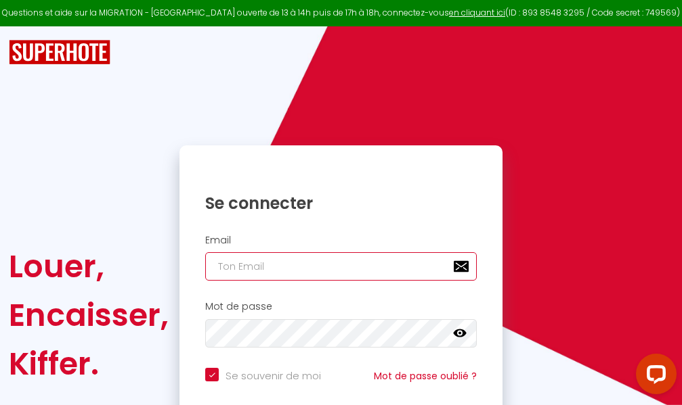
click at [281, 265] on input "email" at bounding box center [340, 266] width 271 height 28
type input "m"
checkbox input "true"
type input "ma"
checkbox input "true"
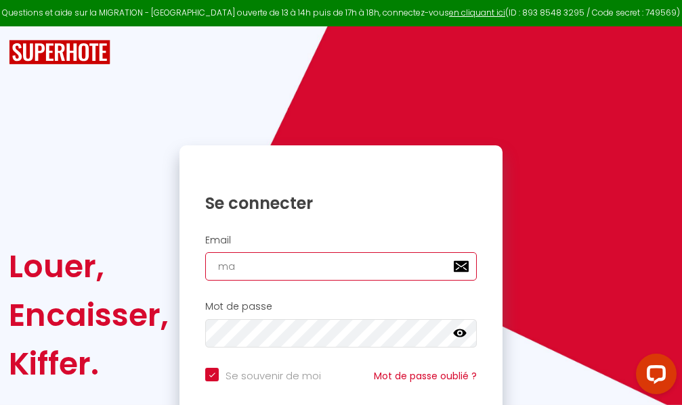
type input "mar"
checkbox input "true"
type input "marc"
checkbox input "true"
type input "marcd"
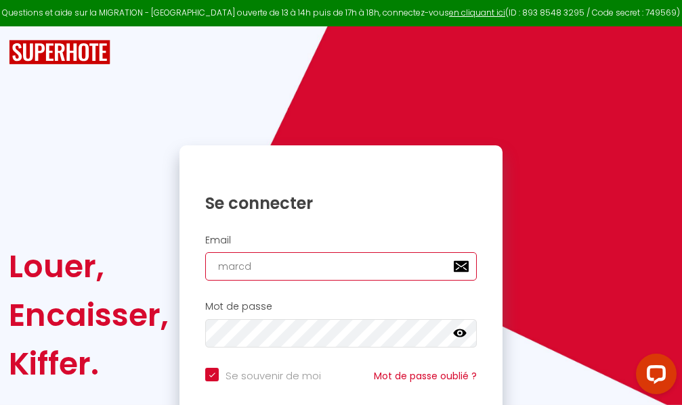
checkbox input "true"
type input "marcdp"
checkbox input "true"
type input "marcdpo"
checkbox input "true"
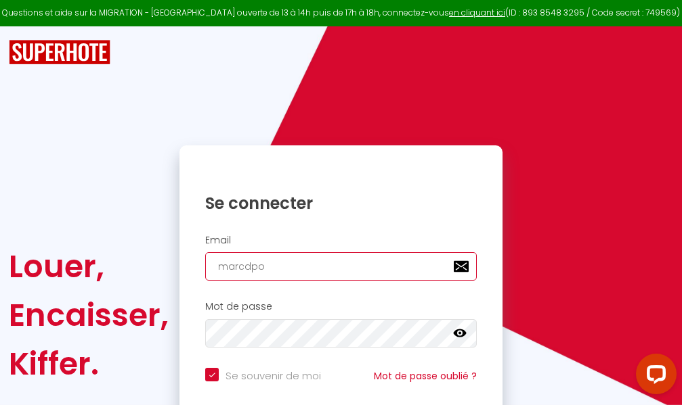
type input "marcdpoz"
checkbox input "true"
type input "marcdpoz."
checkbox input "true"
type input "marcdpoz.l"
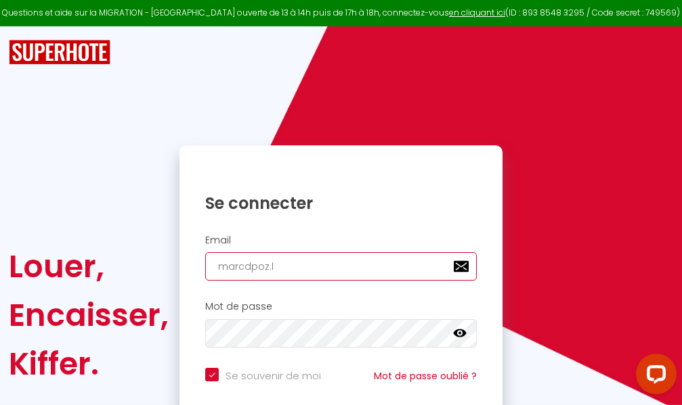
checkbox input "true"
type input "marcdpoz.lo"
checkbox input "true"
type input "marcdpoz.loc"
checkbox input "true"
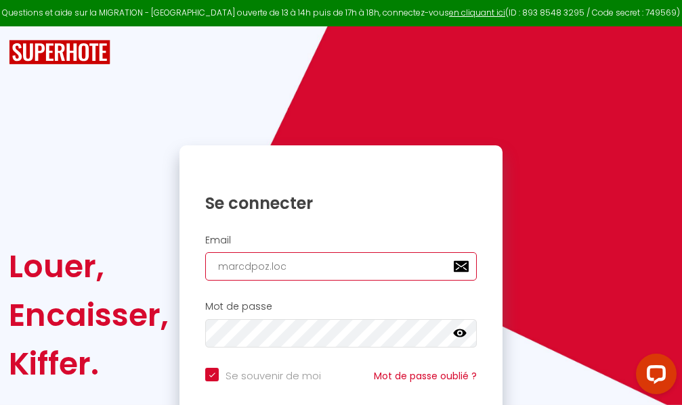
type input "marcdpoz.loca"
checkbox input "true"
type input "marcdpoz.locat"
checkbox input "true"
type input "marcdpoz.locati"
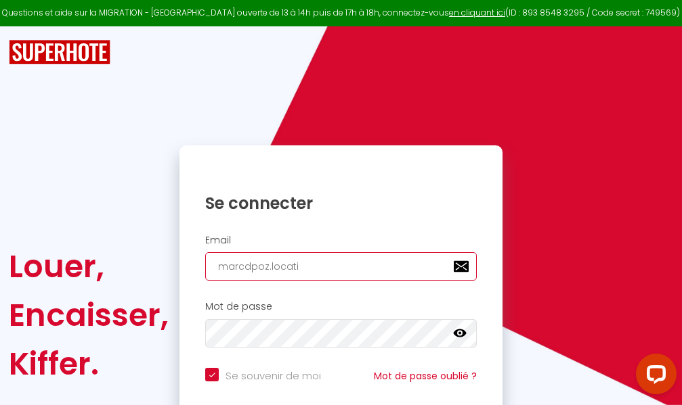
checkbox input "true"
type input "marcdpoz.locatio"
checkbox input "true"
type input "marcdpoz.location"
checkbox input "true"
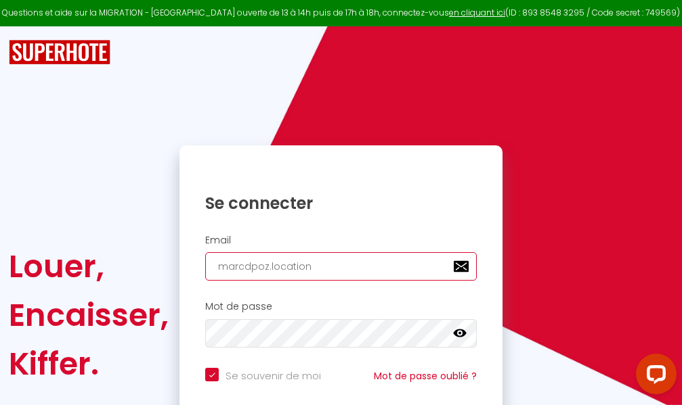
type input "marcdpoz.location@"
checkbox input "true"
type input "marcdpoz.location@g"
checkbox input "true"
type input "marcdpoz.location@gm"
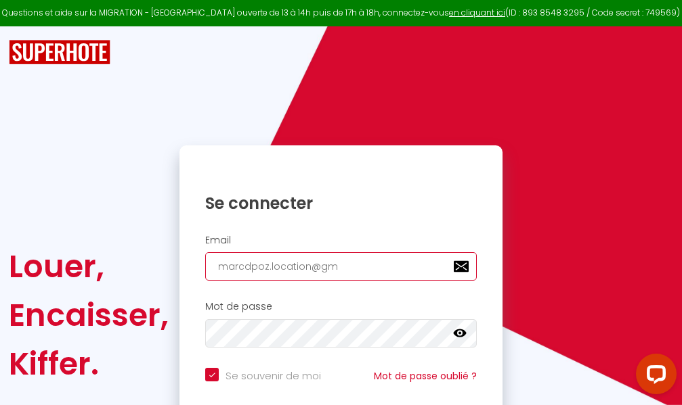
checkbox input "true"
type input "marcdpoz.location@gma"
checkbox input "true"
type input "marcdpoz.location@gmai"
checkbox input "true"
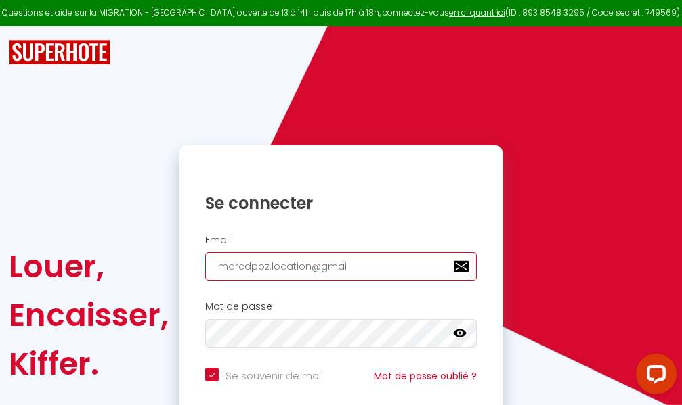
type input "[EMAIL_ADDRESS]"
checkbox input "true"
type input "[EMAIL_ADDRESS]."
checkbox input "true"
type input "marcdpoz.location@gmail.c"
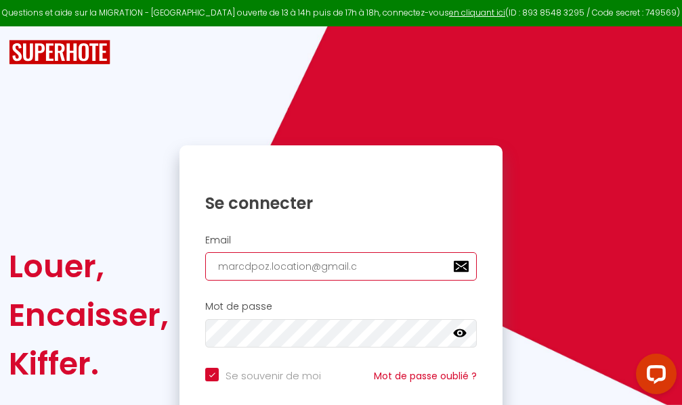
checkbox input "true"
type input "[EMAIL_ADDRESS][DOMAIN_NAME]"
checkbox input "true"
type input "[EMAIL_ADDRESS][DOMAIN_NAME]"
checkbox input "true"
